Goal: Information Seeking & Learning: Find specific fact

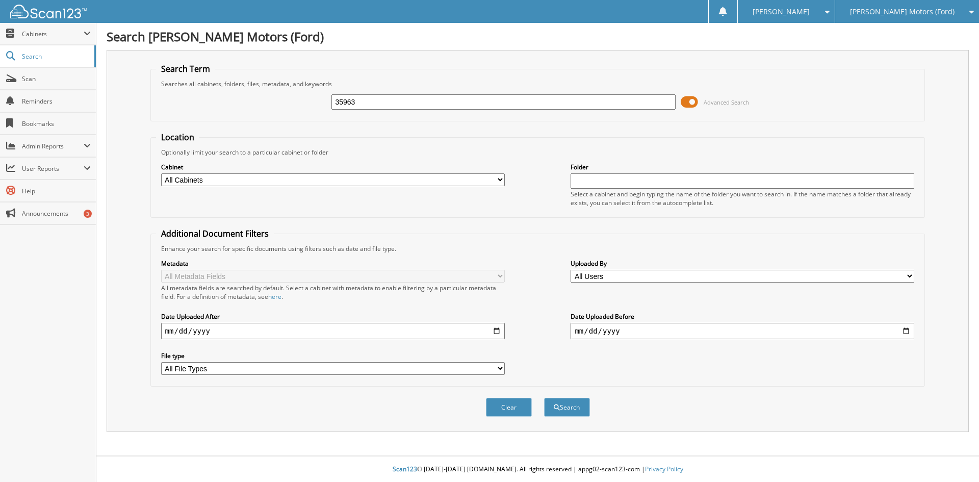
type input "35963"
click at [544, 398] on button "Search" at bounding box center [567, 407] width 46 height 19
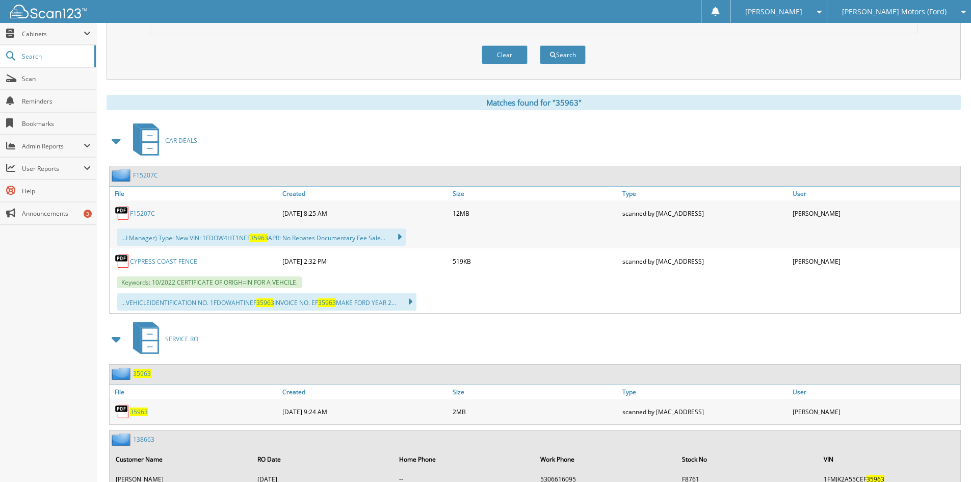
scroll to position [408, 0]
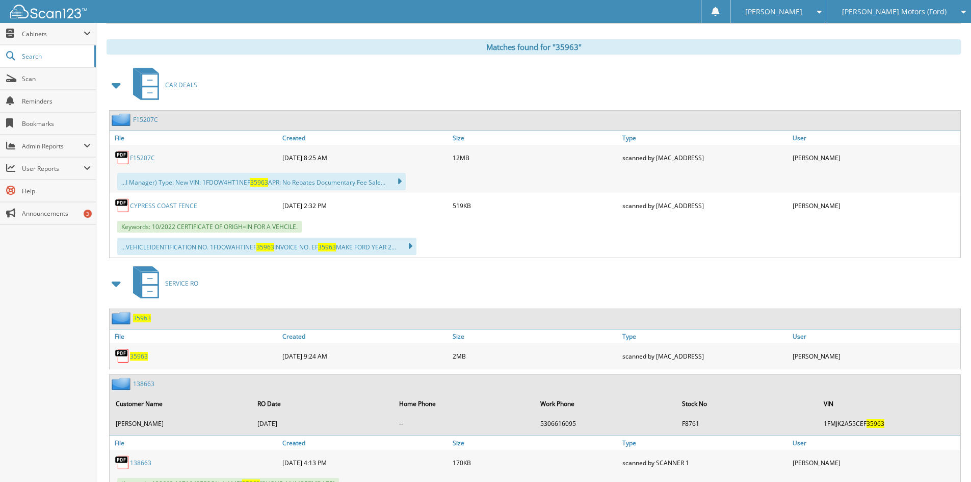
click at [136, 357] on span "35963" at bounding box center [139, 356] width 18 height 9
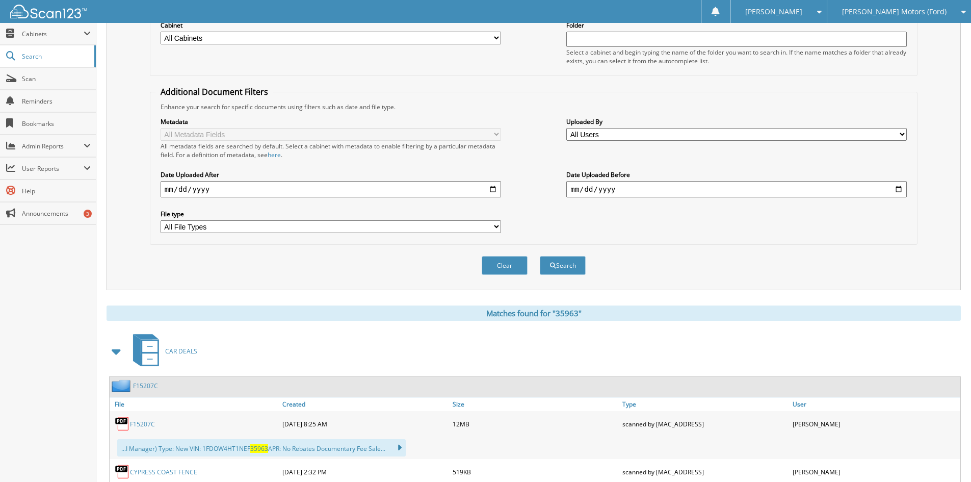
scroll to position [51, 0]
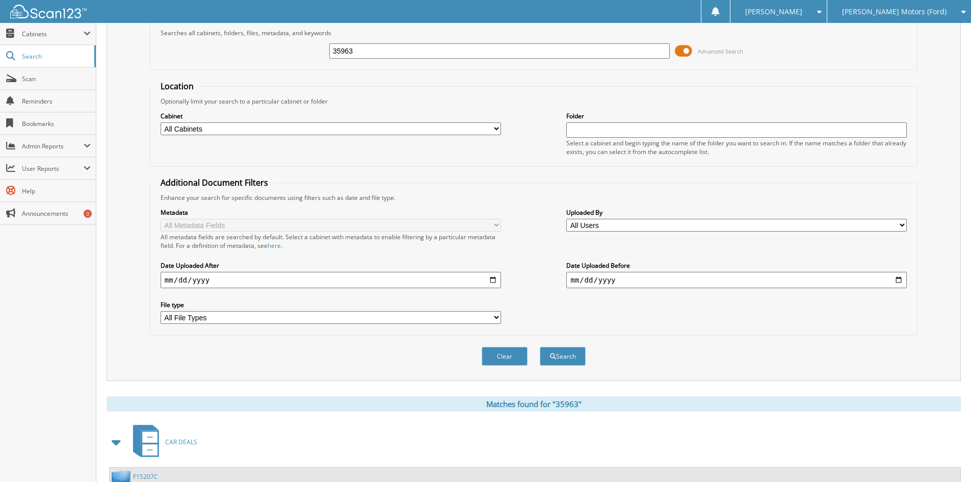
drag, startPoint x: 382, startPoint y: 60, endPoint x: 279, endPoint y: 46, distance: 104.4
click at [280, 48] on div "35963 Advanced Search" at bounding box center [534, 51] width 757 height 28
drag, startPoint x: 364, startPoint y: 50, endPoint x: 263, endPoint y: 26, distance: 103.3
click at [263, 56] on div "35963 Advanced Search" at bounding box center [534, 51] width 757 height 28
type input "29678"
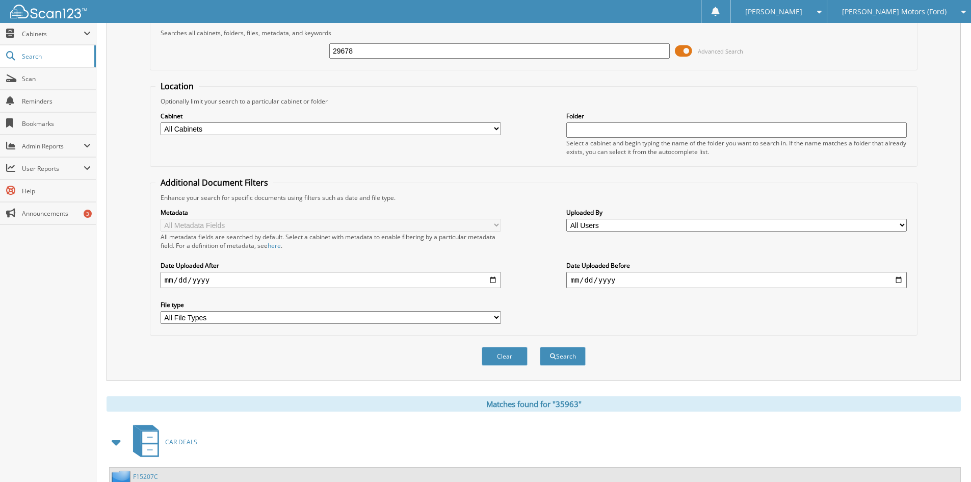
click at [540, 347] on button "Search" at bounding box center [563, 356] width 46 height 19
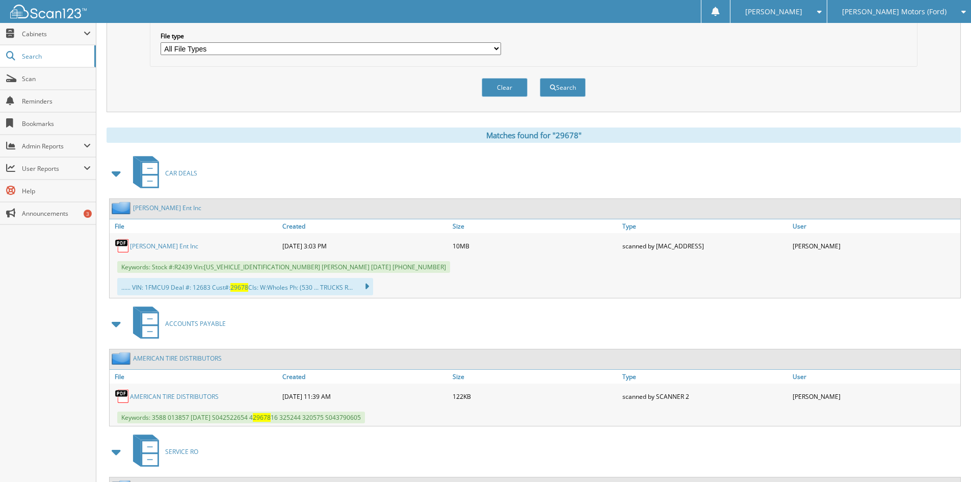
scroll to position [408, 0]
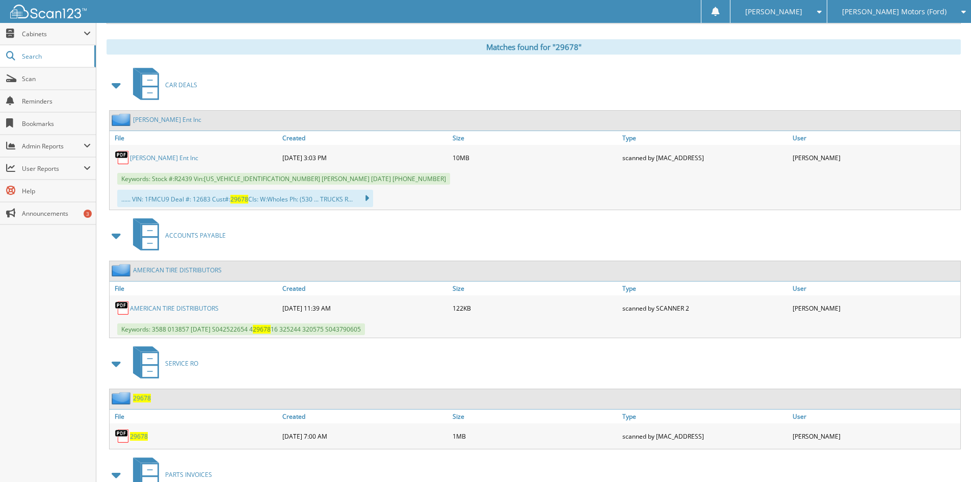
click at [135, 438] on span "29678" at bounding box center [139, 436] width 18 height 9
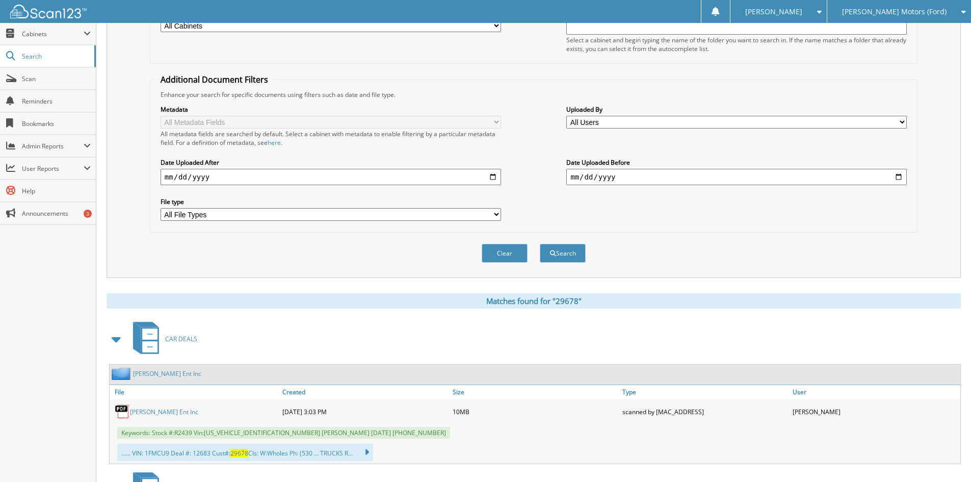
scroll to position [51, 0]
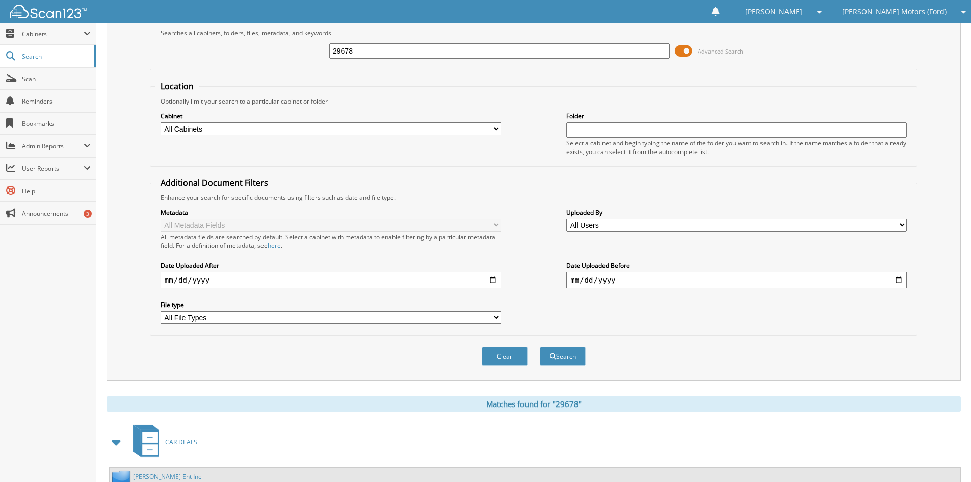
drag, startPoint x: 355, startPoint y: 53, endPoint x: 315, endPoint y: 51, distance: 39.8
click at [316, 52] on div "29678 Advanced Search" at bounding box center [534, 51] width 757 height 28
type input "28929"
click at [570, 354] on button "Search" at bounding box center [563, 356] width 46 height 19
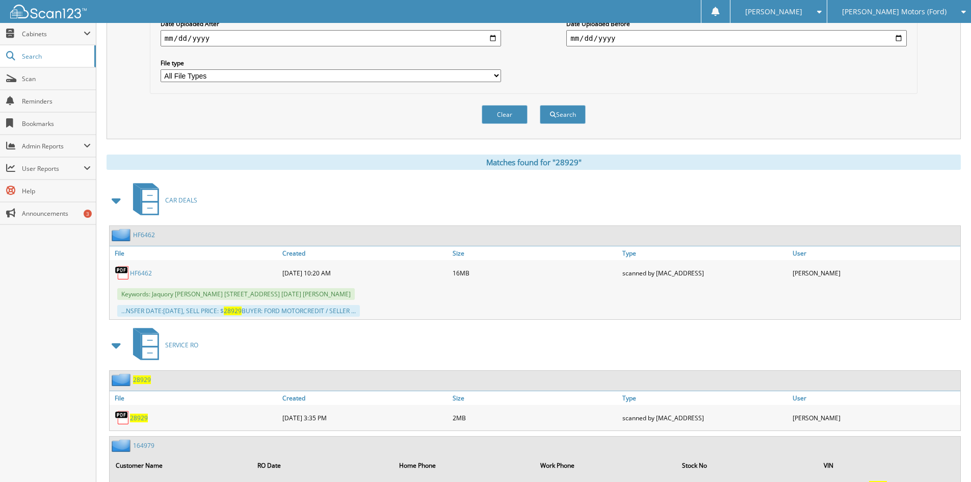
scroll to position [306, 0]
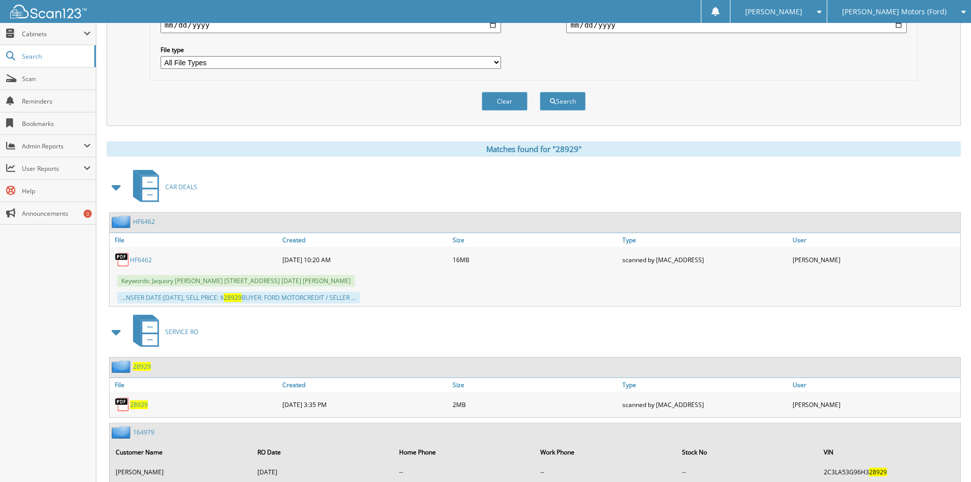
click at [138, 406] on span "28929" at bounding box center [139, 404] width 18 height 9
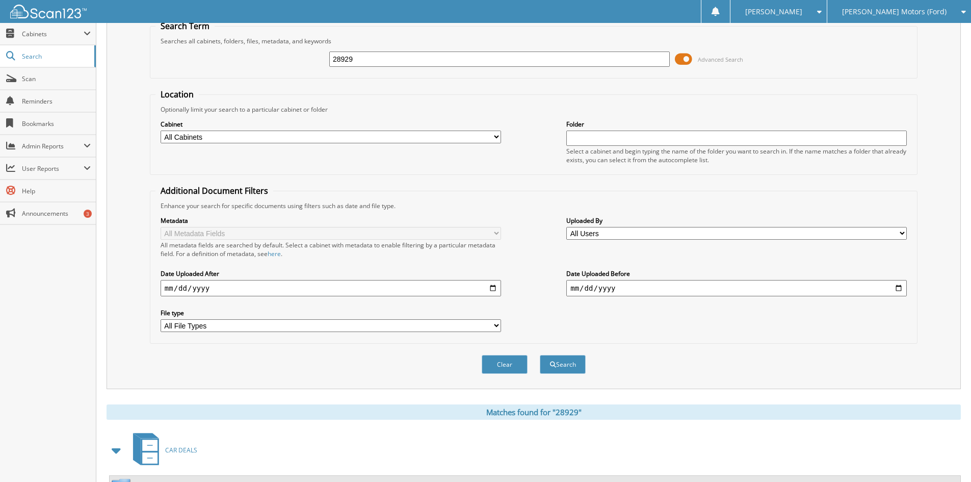
scroll to position [0, 0]
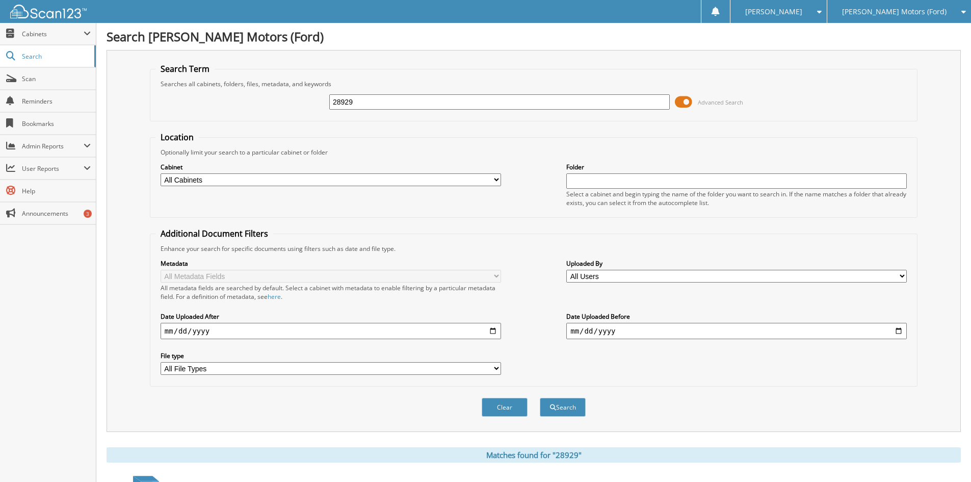
drag, startPoint x: 381, startPoint y: 98, endPoint x: 313, endPoint y: 109, distance: 68.7
click at [313, 109] on div "28929 Advanced Search" at bounding box center [534, 102] width 757 height 28
type input "28769"
click at [540, 398] on button "Search" at bounding box center [563, 407] width 46 height 19
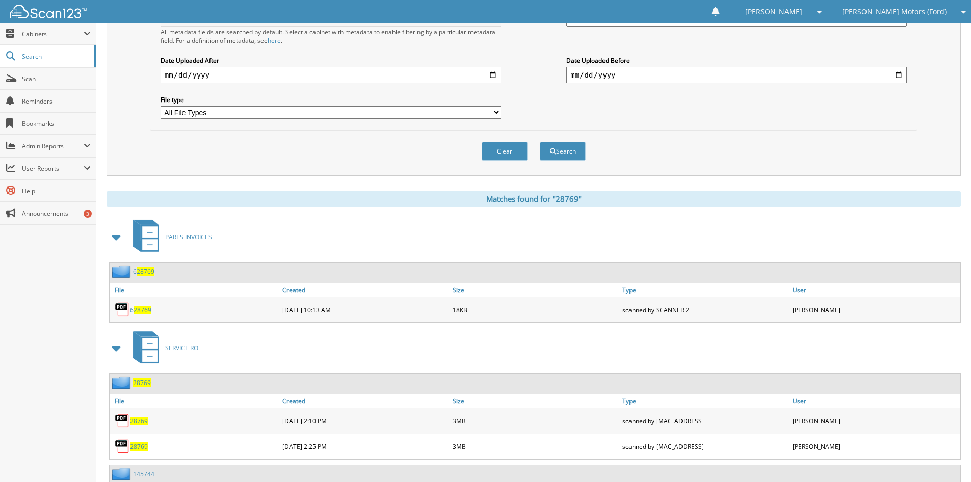
scroll to position [357, 0]
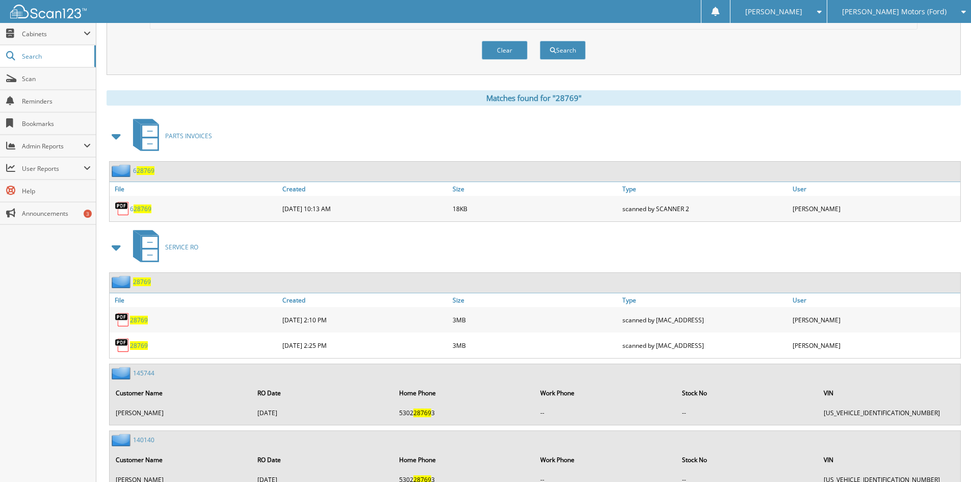
click at [140, 322] on span "28769" at bounding box center [139, 320] width 18 height 9
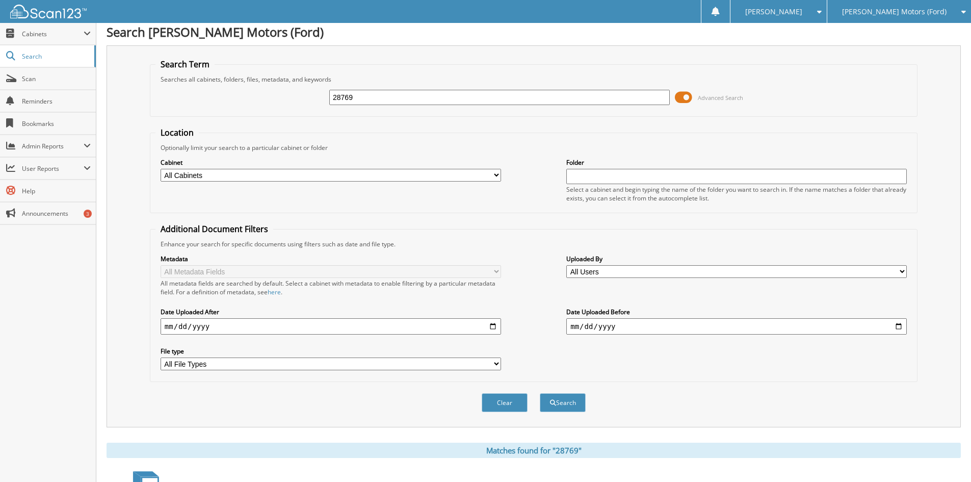
scroll to position [0, 0]
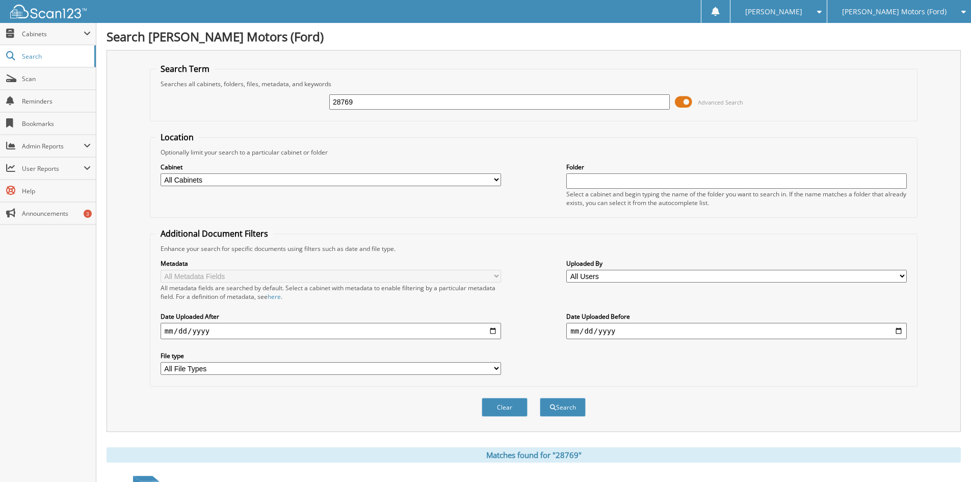
drag, startPoint x: 376, startPoint y: 101, endPoint x: 309, endPoint y: 111, distance: 68.6
click at [309, 111] on div "28769 Advanced Search" at bounding box center [534, 102] width 757 height 28
type input "28108"
click at [540, 398] on button "Search" at bounding box center [563, 407] width 46 height 19
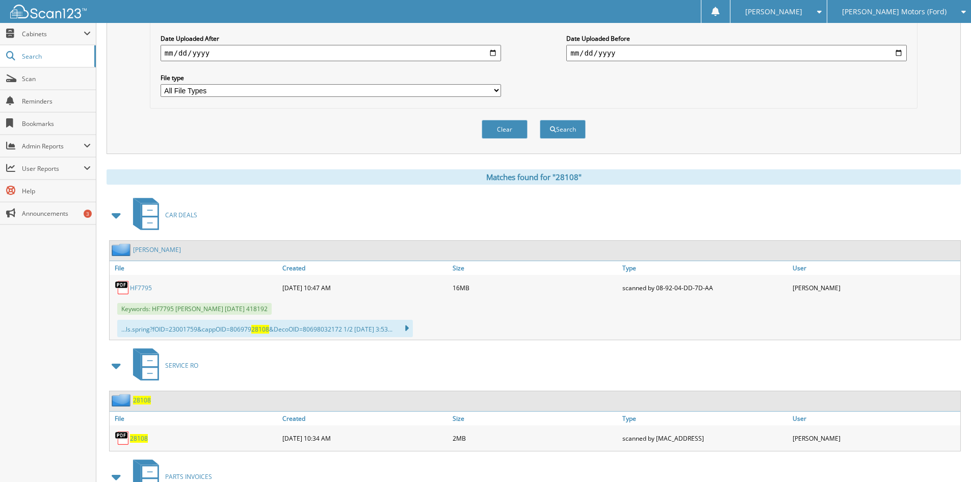
scroll to position [306, 0]
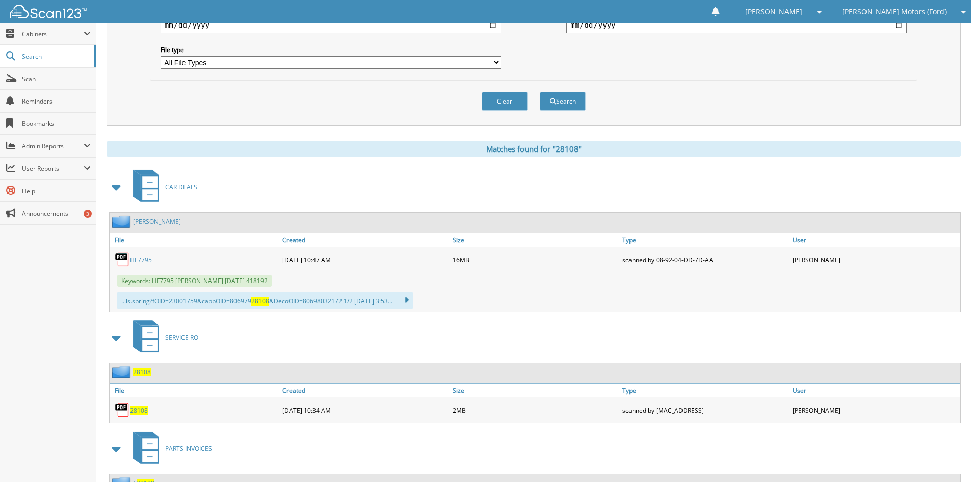
click at [136, 411] on span "28108" at bounding box center [139, 410] width 18 height 9
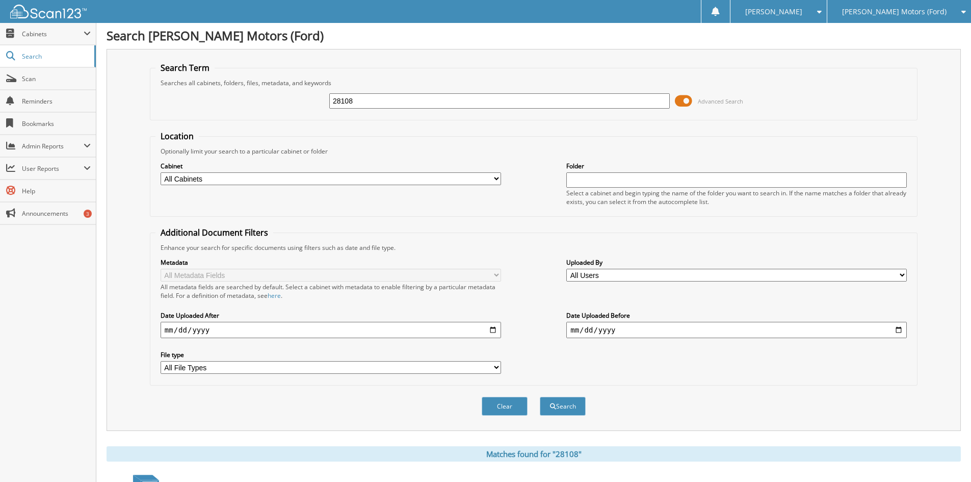
scroll to position [0, 0]
drag, startPoint x: 359, startPoint y: 108, endPoint x: 285, endPoint y: 105, distance: 74.0
click at [286, 105] on div "28108 Advanced Search" at bounding box center [534, 102] width 757 height 28
type input "27758"
click at [568, 411] on button "Search" at bounding box center [563, 407] width 46 height 19
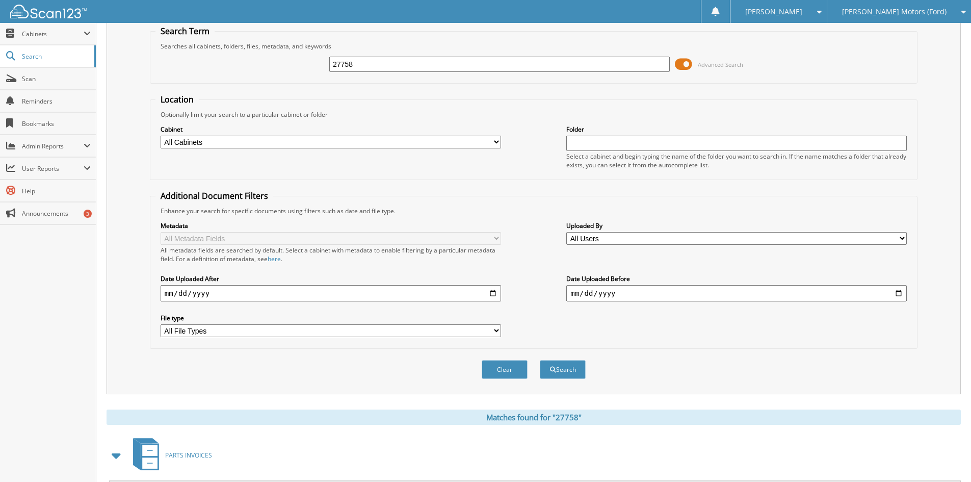
scroll to position [204, 0]
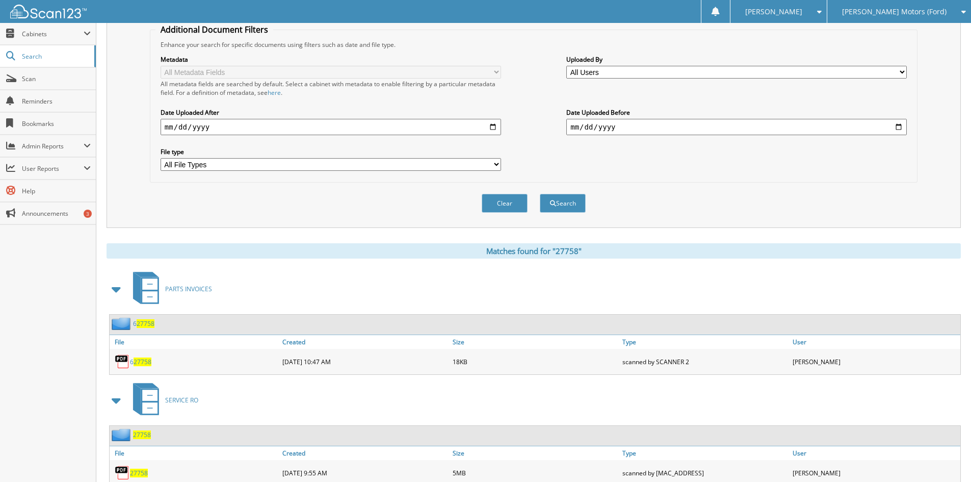
click at [137, 474] on span "27758" at bounding box center [139, 473] width 18 height 9
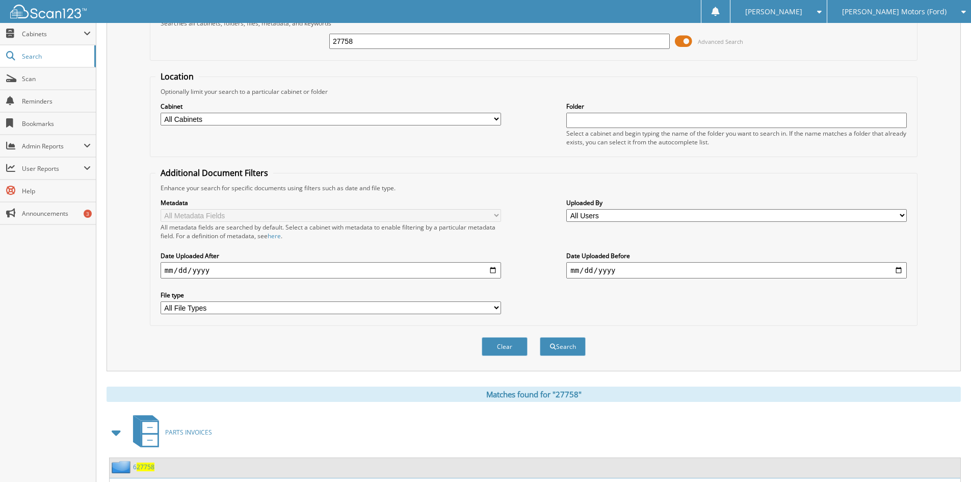
scroll to position [0, 0]
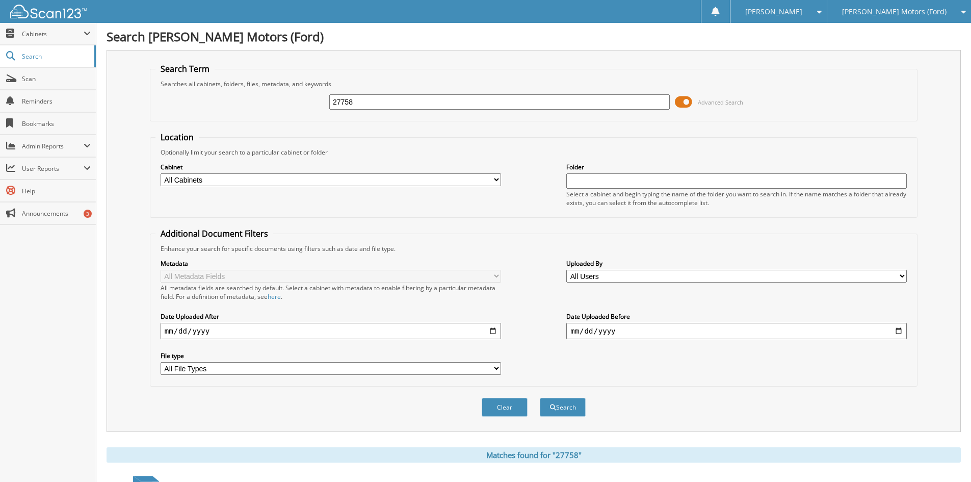
drag, startPoint x: 376, startPoint y: 98, endPoint x: 315, endPoint y: 103, distance: 60.9
click at [315, 103] on div "27758 Advanced Search" at bounding box center [534, 102] width 757 height 28
type input "27566"
click at [540, 398] on button "Search" at bounding box center [563, 407] width 46 height 19
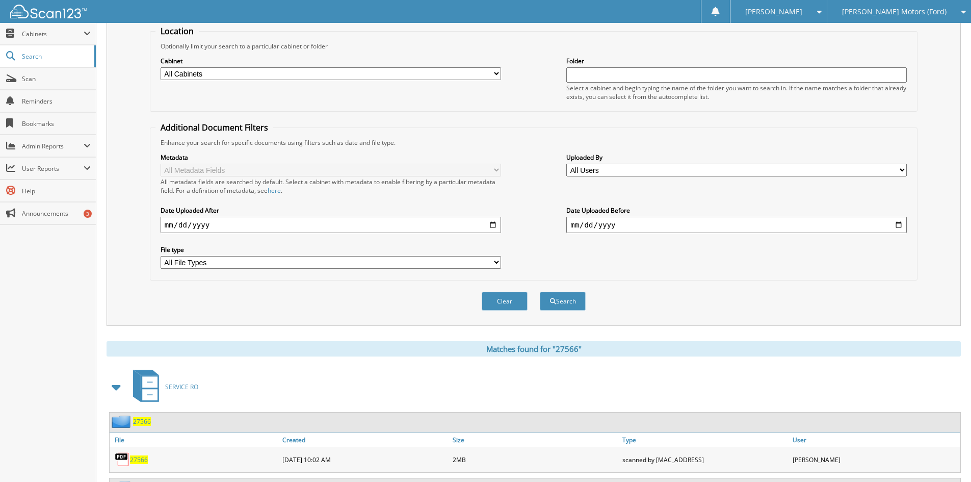
scroll to position [204, 0]
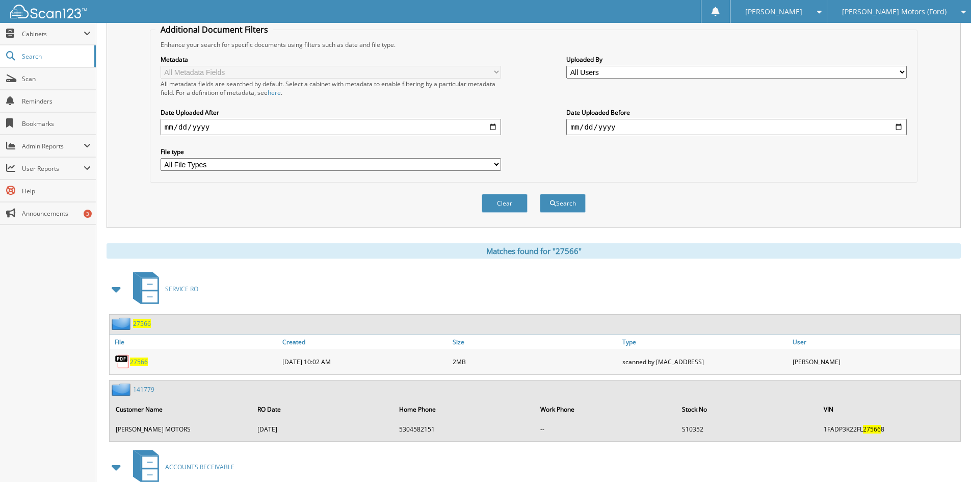
click at [130, 363] on span "27566" at bounding box center [139, 361] width 18 height 9
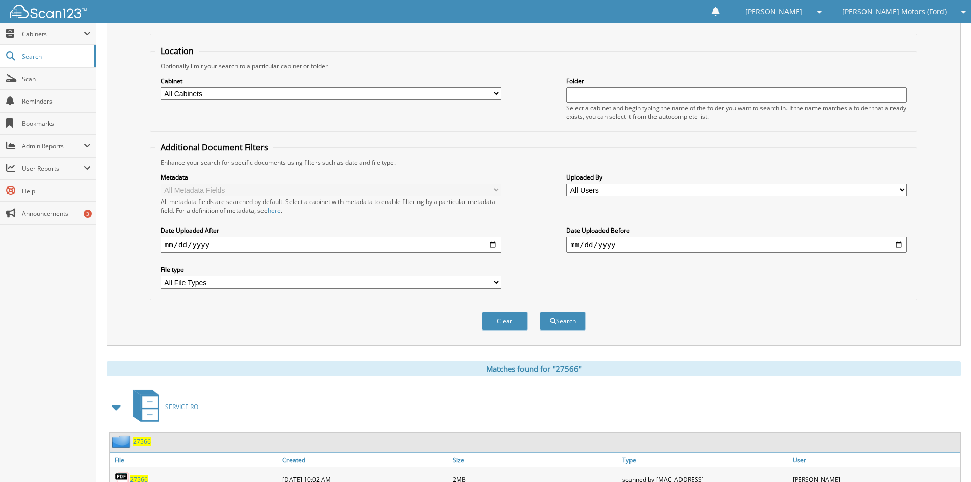
scroll to position [0, 0]
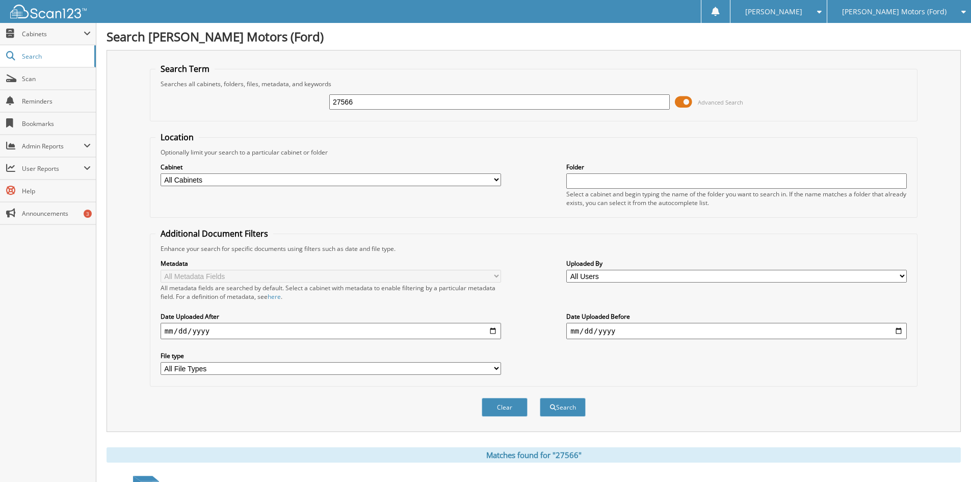
drag, startPoint x: 361, startPoint y: 103, endPoint x: 288, endPoint y: 106, distance: 73.0
click at [288, 106] on div "27566 Advanced Search" at bounding box center [534, 102] width 757 height 28
type input "26513"
click at [540, 398] on button "Search" at bounding box center [563, 407] width 46 height 19
drag, startPoint x: 573, startPoint y: 413, endPoint x: 572, endPoint y: 406, distance: 6.7
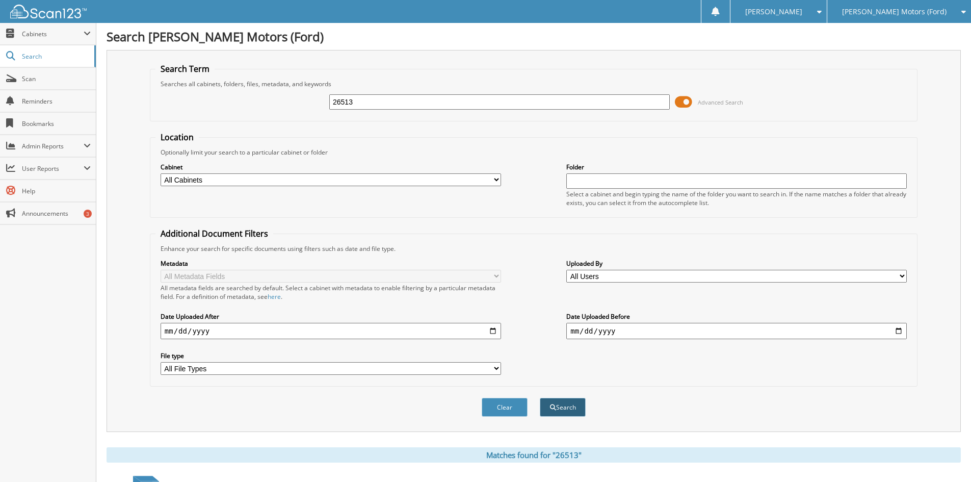
click at [572, 406] on button "Search" at bounding box center [563, 407] width 46 height 19
click at [567, 404] on button "Search" at bounding box center [563, 407] width 46 height 19
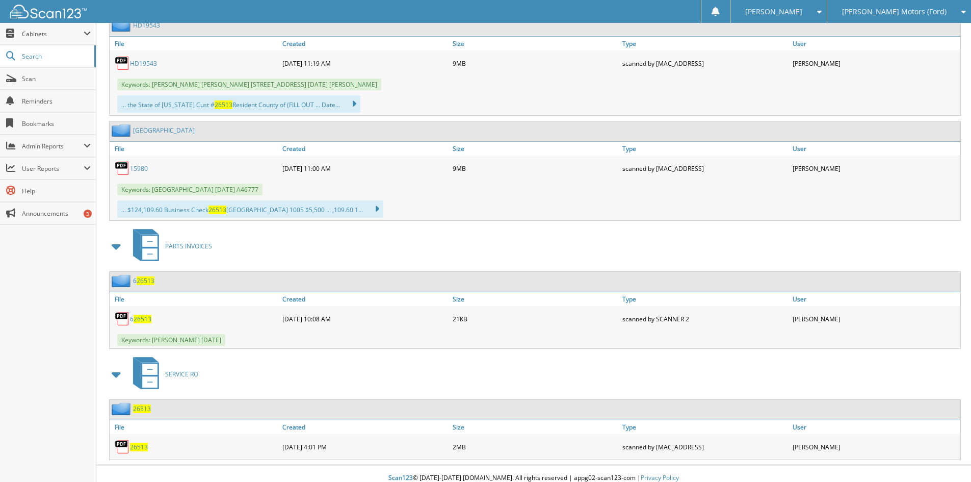
scroll to position [909, 0]
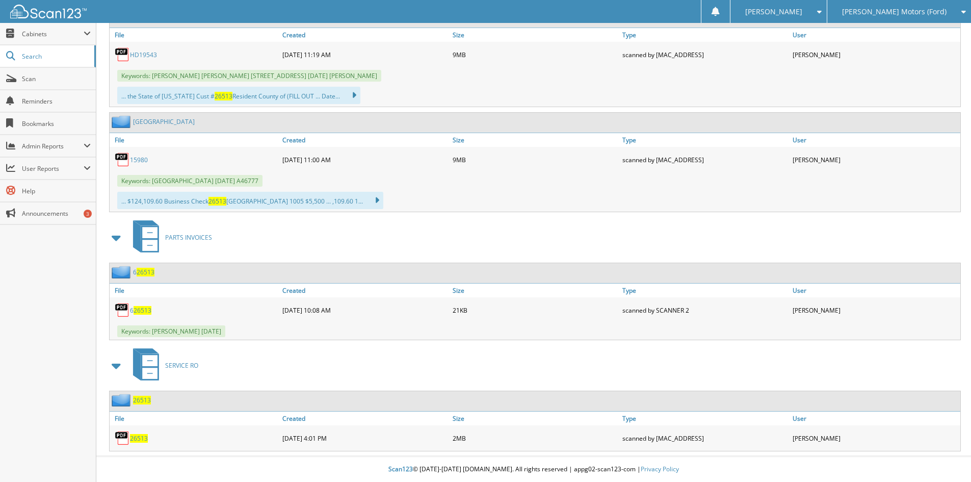
click at [135, 436] on span "26513" at bounding box center [139, 438] width 18 height 9
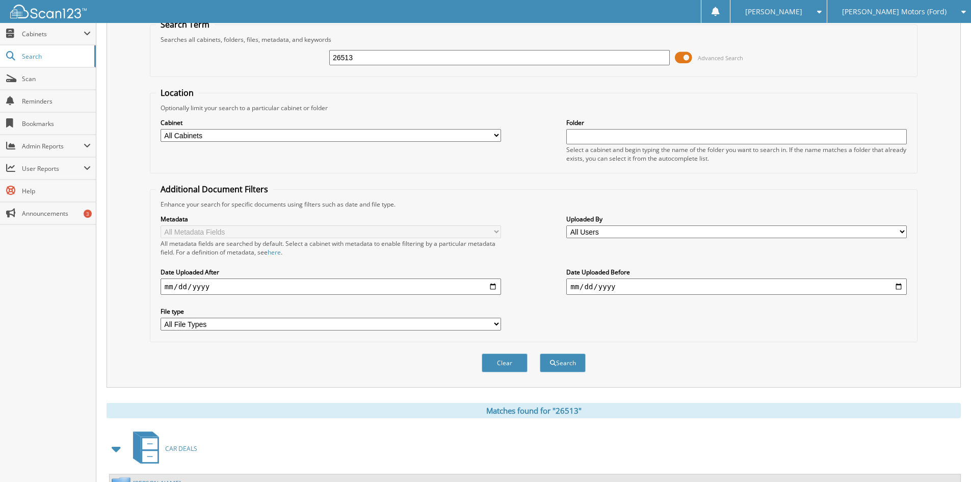
scroll to position [42, 0]
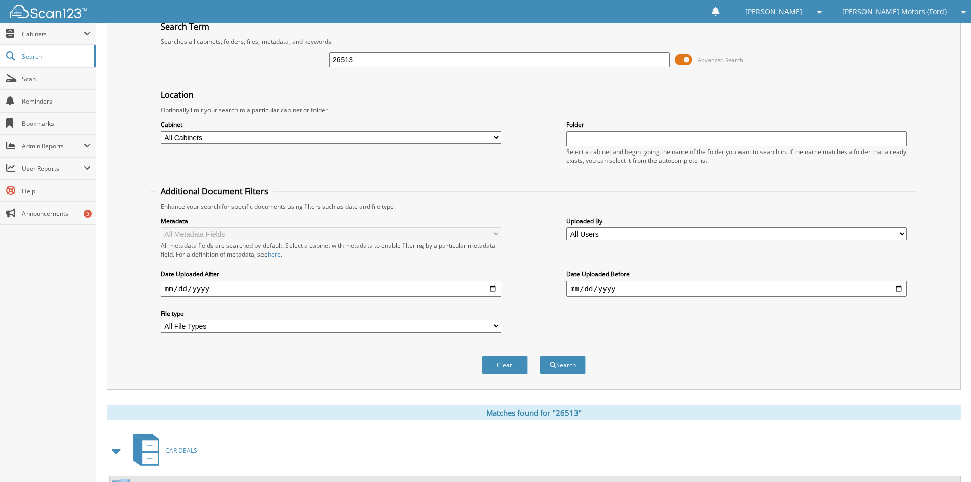
drag, startPoint x: 357, startPoint y: 62, endPoint x: 314, endPoint y: 63, distance: 43.3
click at [316, 63] on div "26513 Advanced Search" at bounding box center [534, 60] width 757 height 28
type input "24220"
click at [575, 362] on button "Search" at bounding box center [563, 364] width 46 height 19
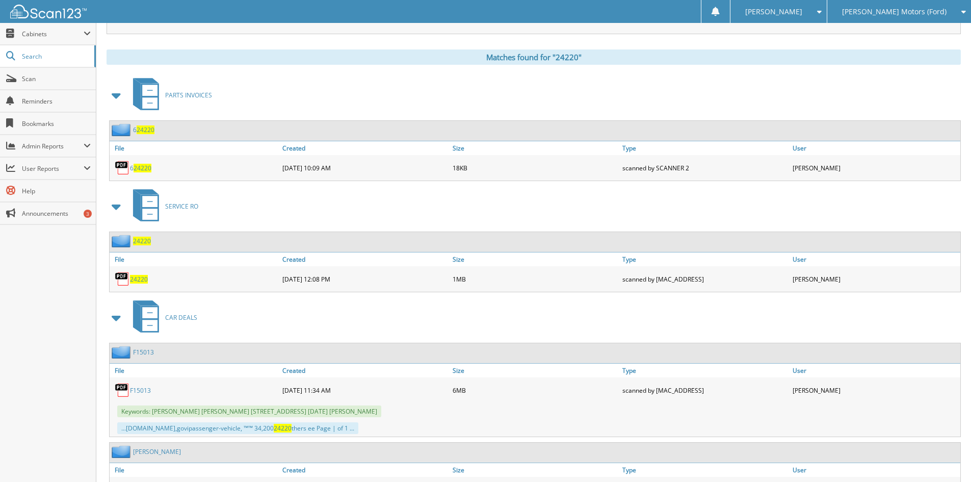
scroll to position [432, 0]
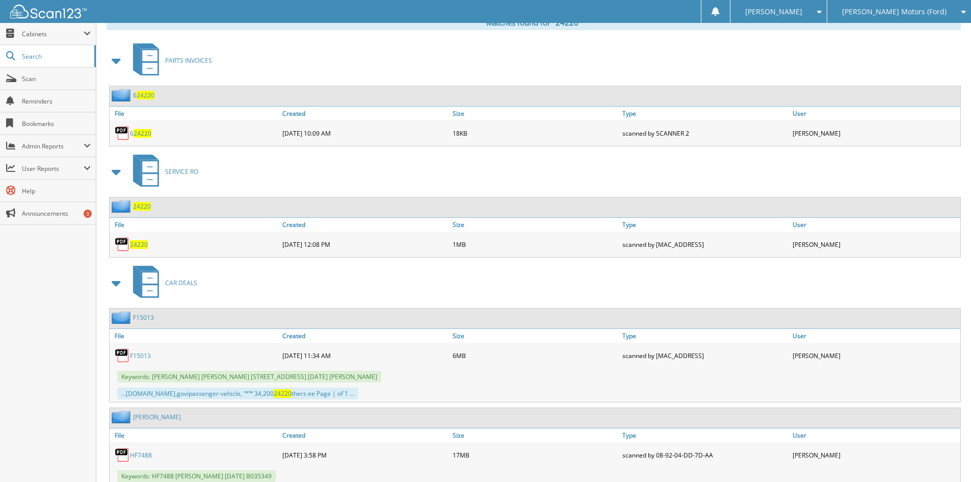
click at [135, 248] on span "24220" at bounding box center [139, 244] width 18 height 9
